Goal: Task Accomplishment & Management: Manage account settings

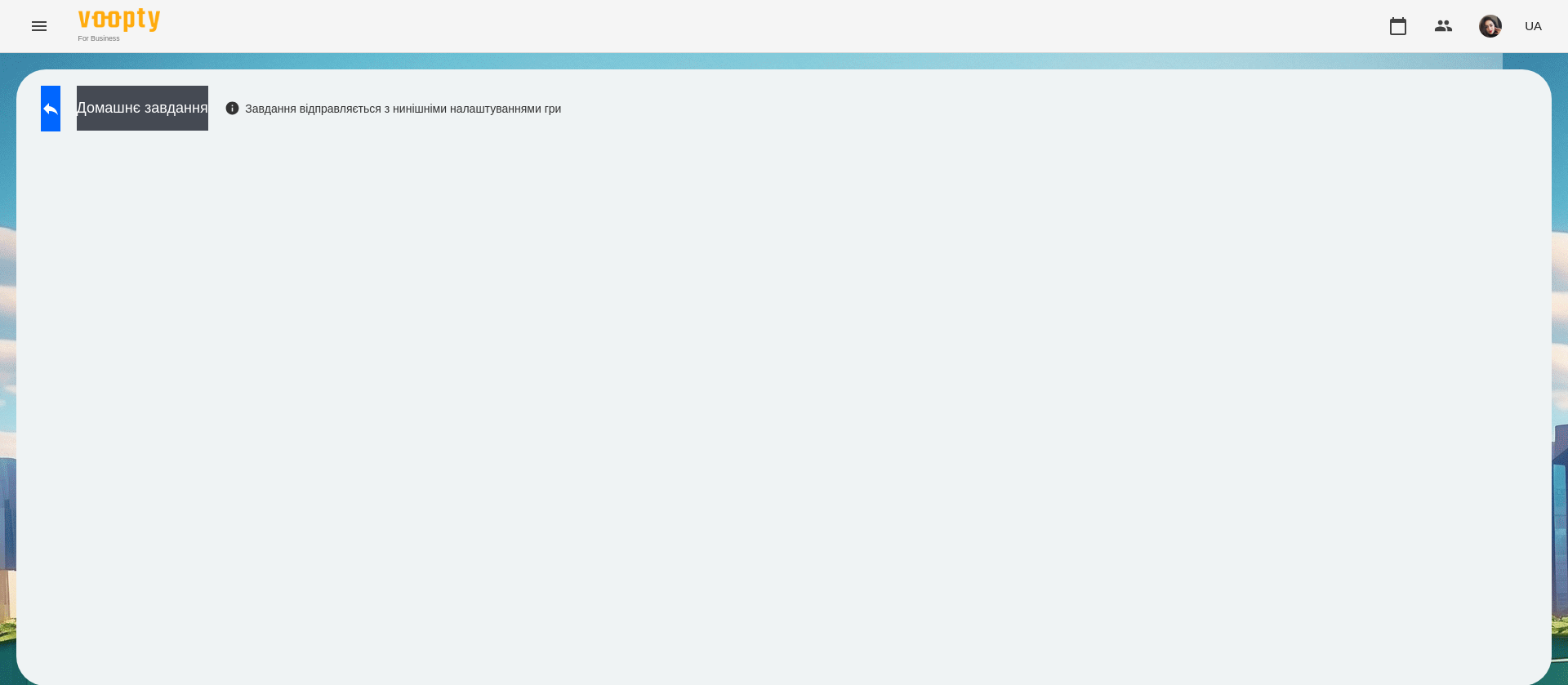
scroll to position [1, 0]
click at [51, 116] on button at bounding box center [50, 108] width 20 height 46
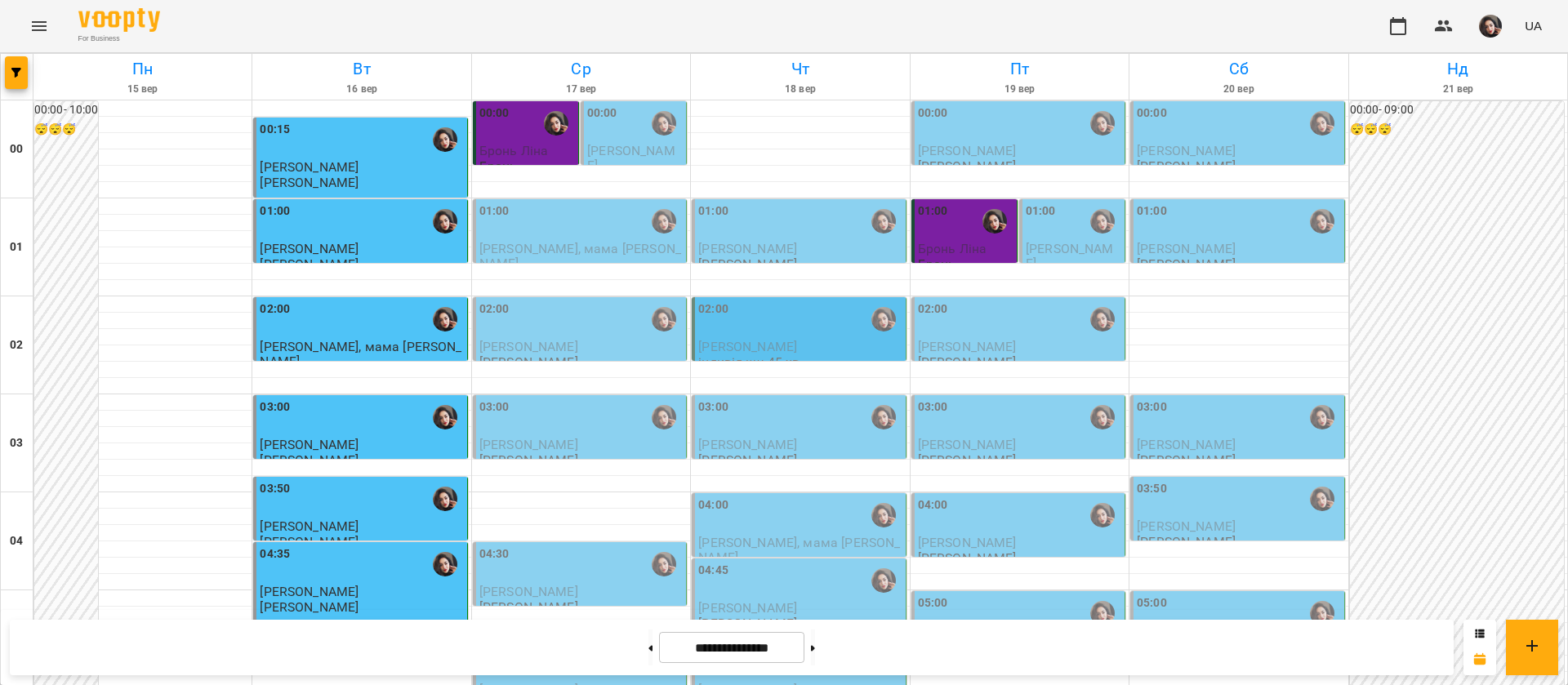
scroll to position [1840, 0]
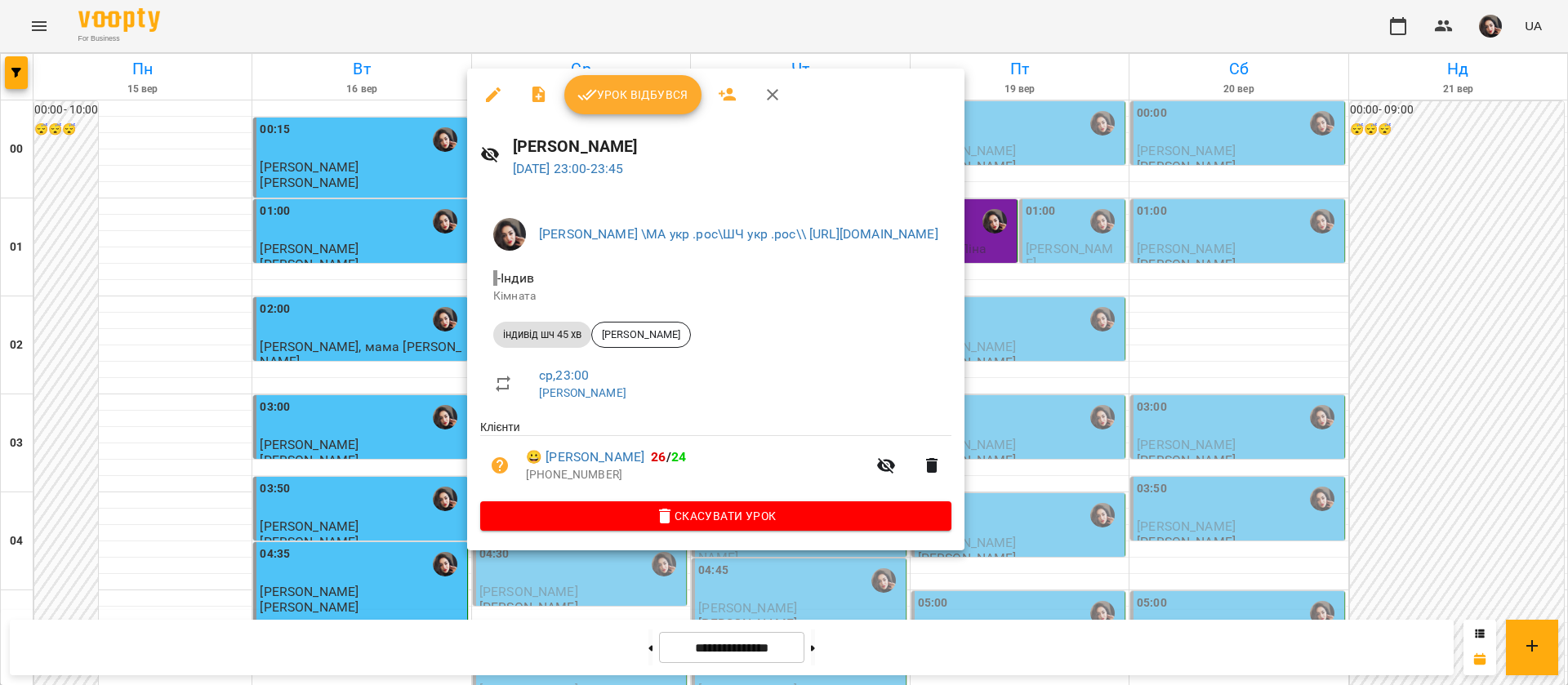
click at [654, 101] on span "Урок відбувся" at bounding box center [632, 94] width 111 height 20
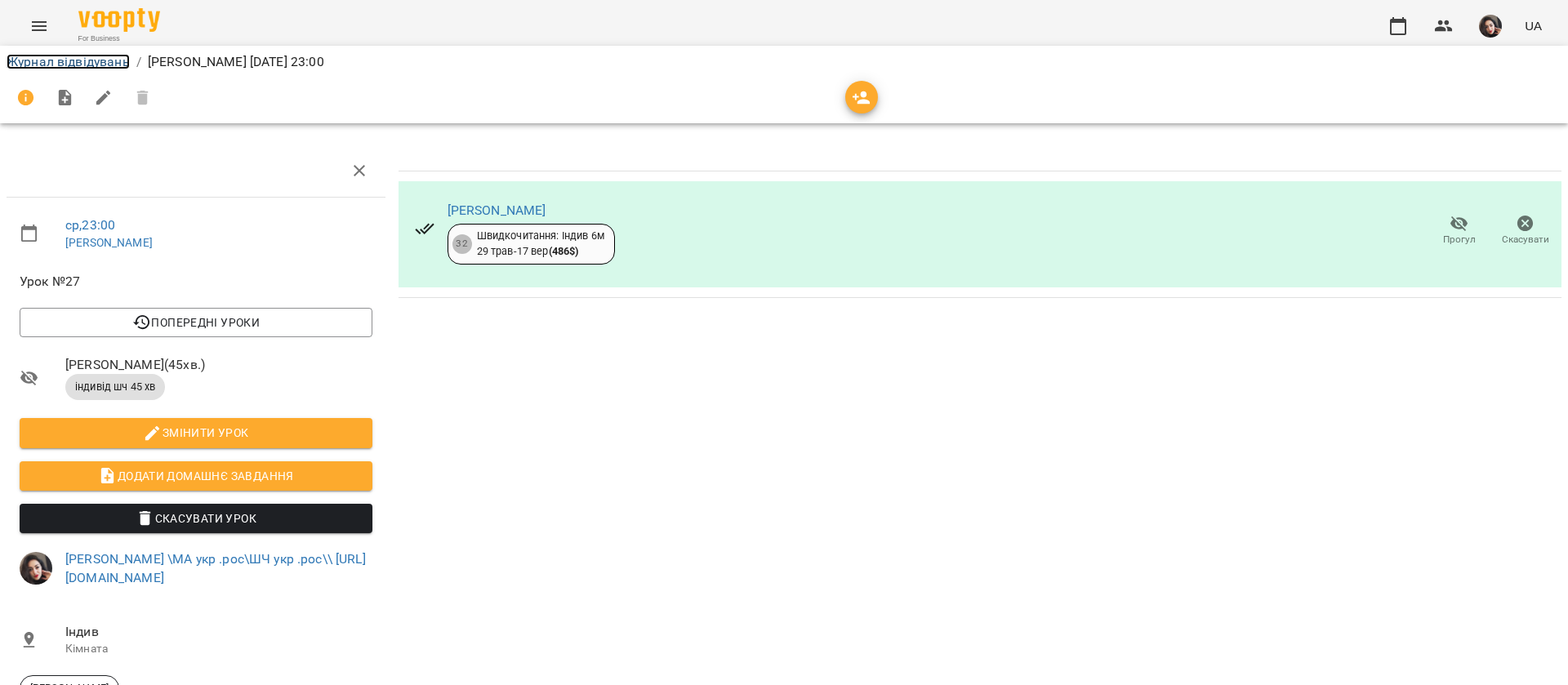
click at [55, 62] on link "Журнал відвідувань" at bounding box center [68, 61] width 124 height 16
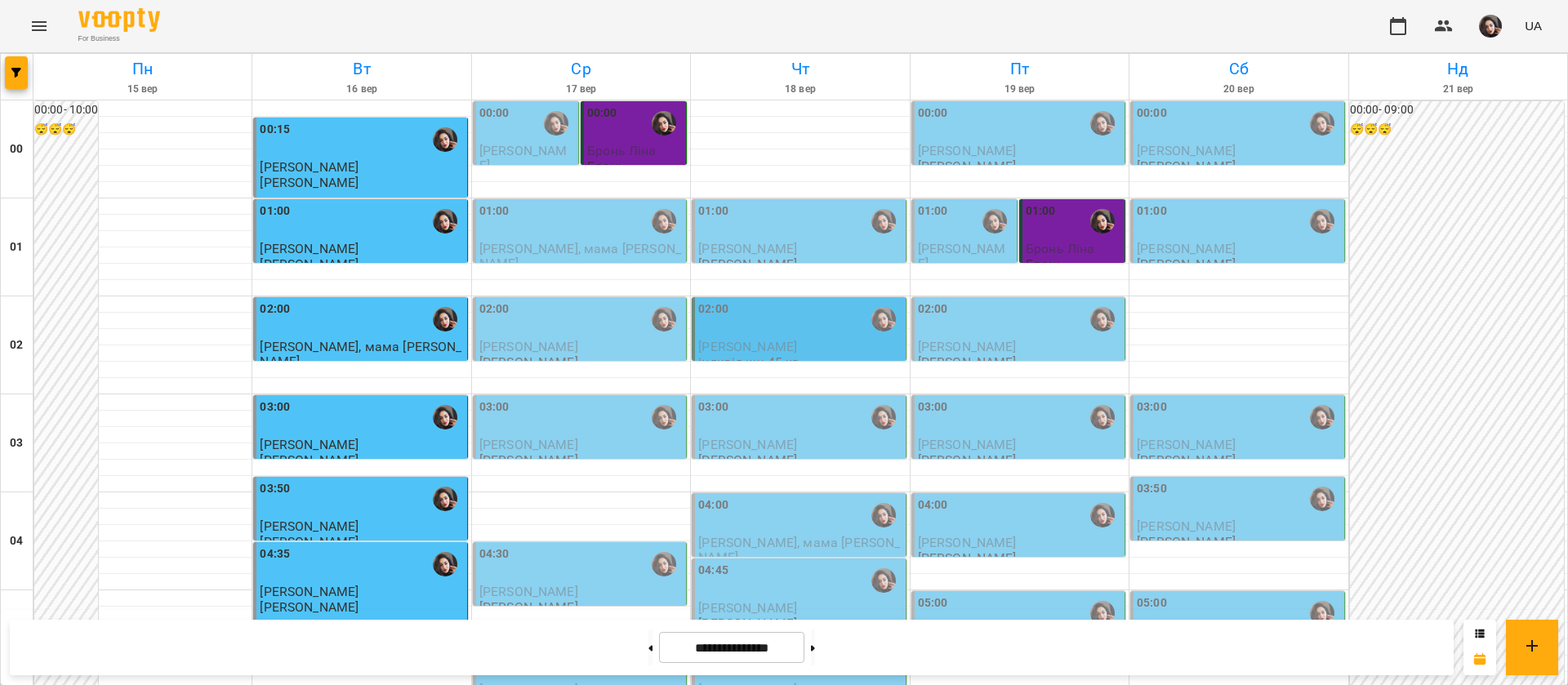
click at [733, 16] on div "For Business UA" at bounding box center [784, 26] width 1568 height 52
click at [754, 26] on div "For Business UA" at bounding box center [784, 26] width 1568 height 52
